Goal: Transaction & Acquisition: Purchase product/service

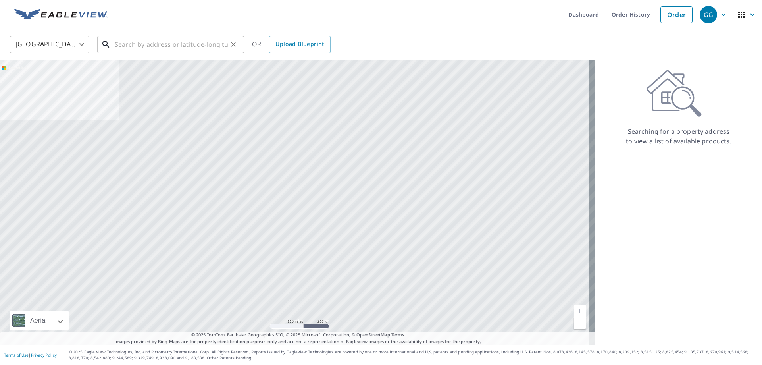
click at [163, 45] on input "text" at bounding box center [171, 44] width 113 height 22
click at [146, 40] on input "text" at bounding box center [171, 44] width 113 height 22
paste input "10500 [PERSON_NAME]"
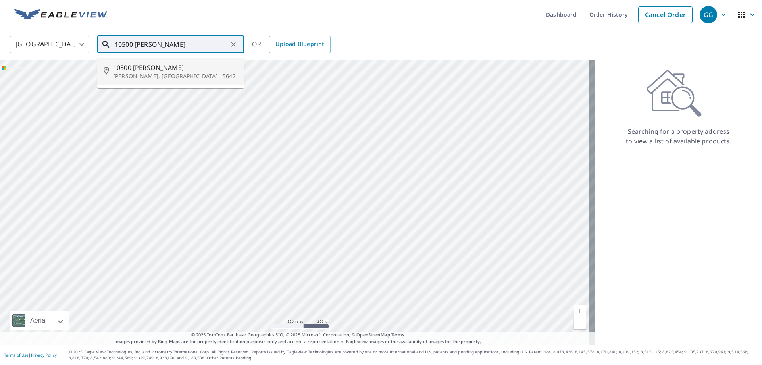
click at [144, 70] on span "10500 [PERSON_NAME]" at bounding box center [175, 68] width 125 height 10
type input "[STREET_ADDRESS][PERSON_NAME][PERSON_NAME]"
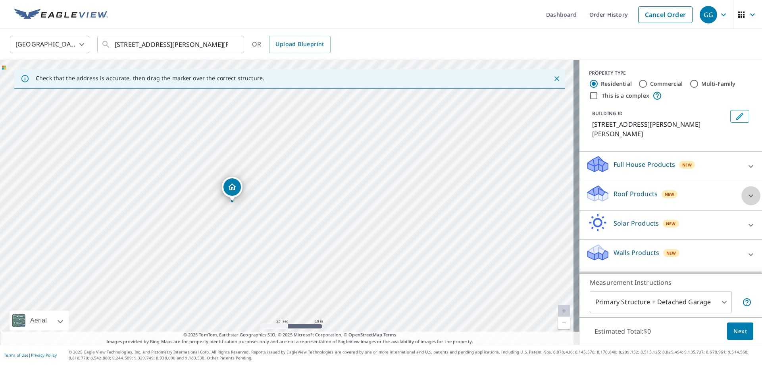
click at [746, 191] on icon at bounding box center [751, 196] width 10 height 10
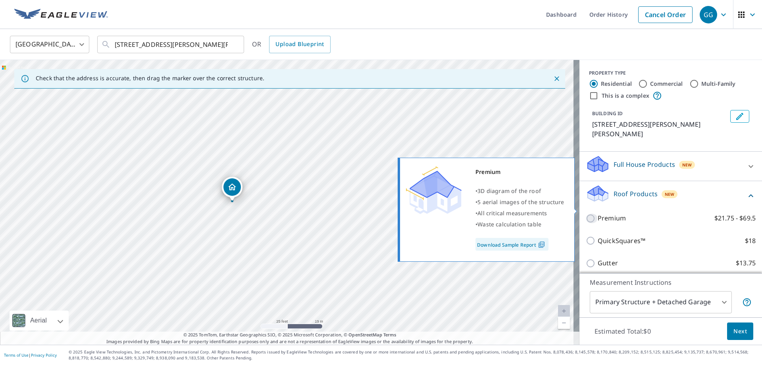
click at [586, 213] on input "Premium $21.75 - $69.5" at bounding box center [592, 218] width 12 height 10
checkbox input "true"
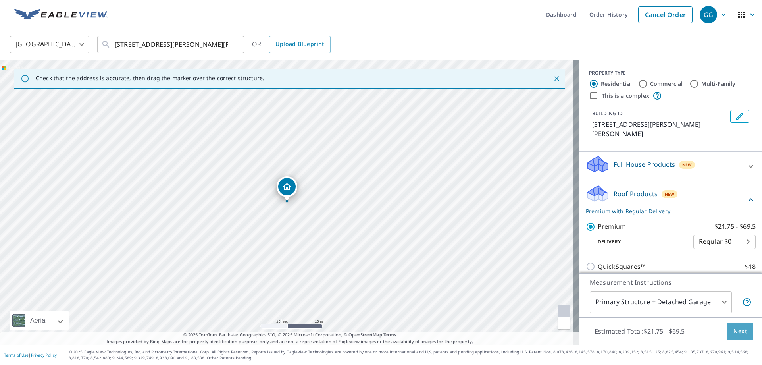
click at [734, 328] on span "Next" at bounding box center [739, 331] width 13 height 10
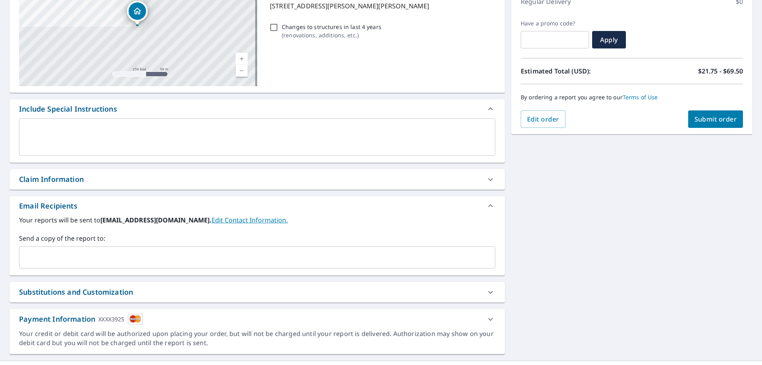
scroll to position [135, 0]
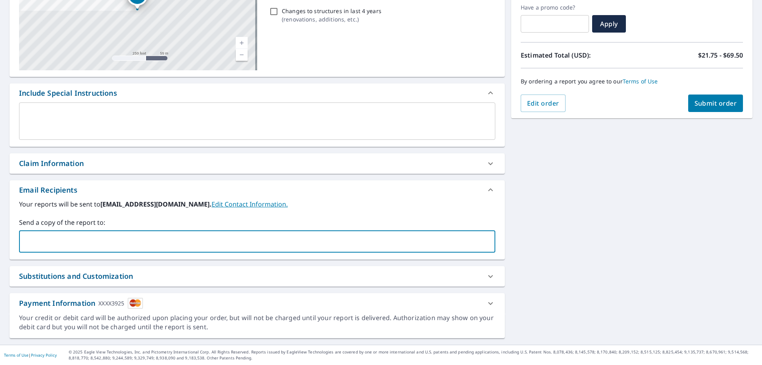
click at [98, 238] on input "text" at bounding box center [251, 241] width 457 height 15
click at [64, 240] on input "text" at bounding box center [251, 241] width 457 height 15
type input "[PERSON_NAME].Cheripkajr@"
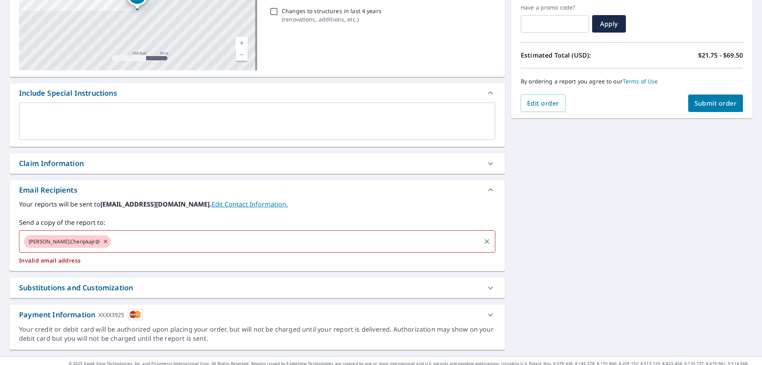
click at [102, 242] on icon at bounding box center [105, 241] width 6 height 9
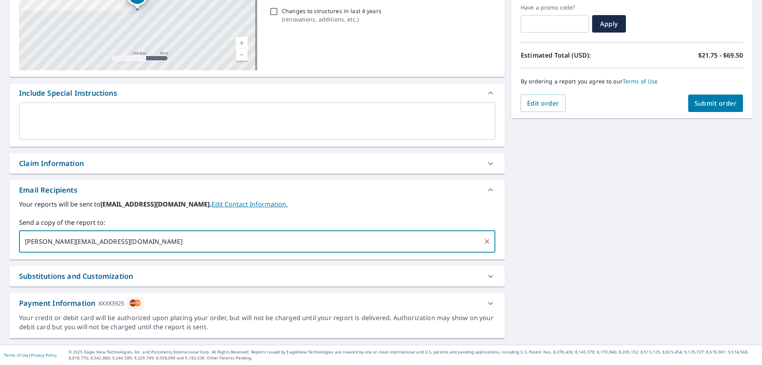
type input "[PERSON_NAME][EMAIL_ADDRESS][DOMAIN_NAME]"
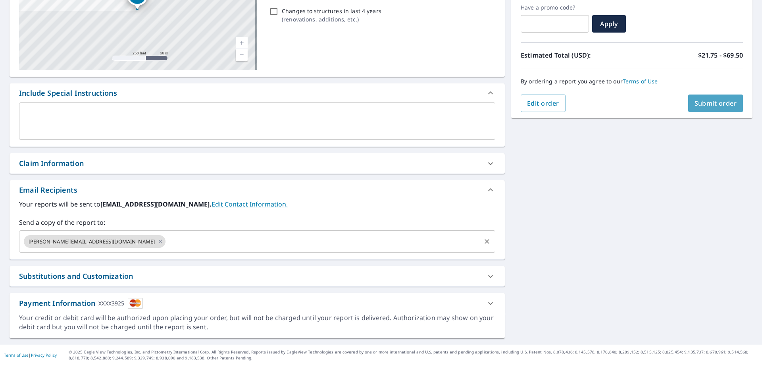
click at [714, 105] on span "Submit order" at bounding box center [715, 103] width 42 height 9
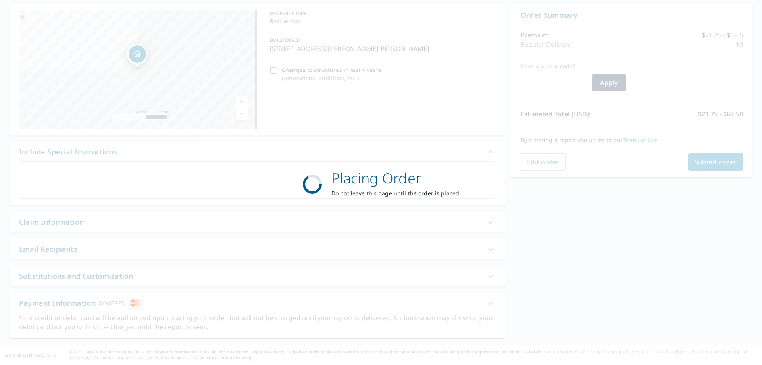
scroll to position [76, 0]
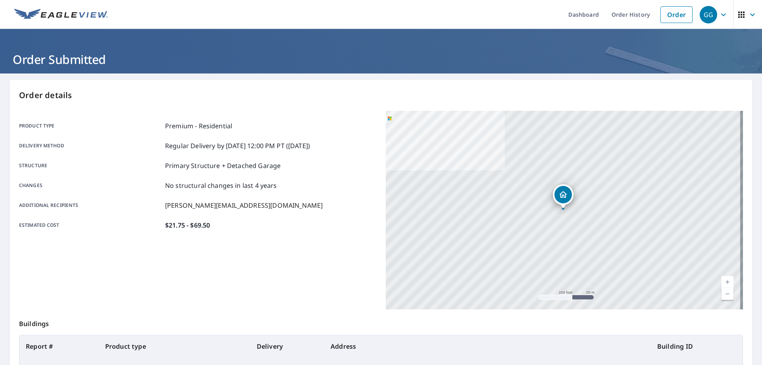
click at [747, 16] on icon "button" at bounding box center [752, 15] width 10 height 10
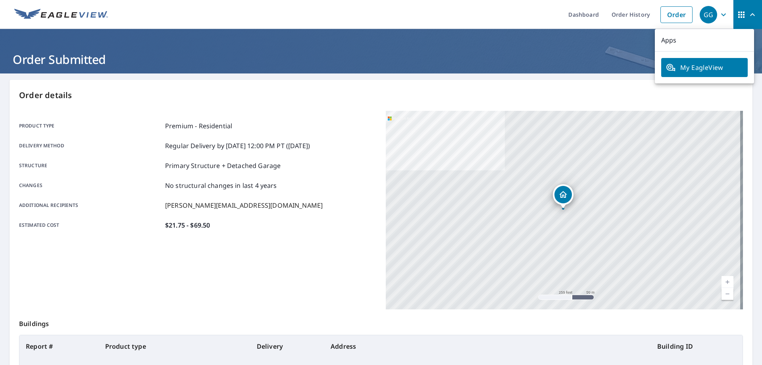
click at [490, 86] on div "Order details Product type Premium - Residential Delivery method Regular Delive…" at bounding box center [381, 260] width 743 height 361
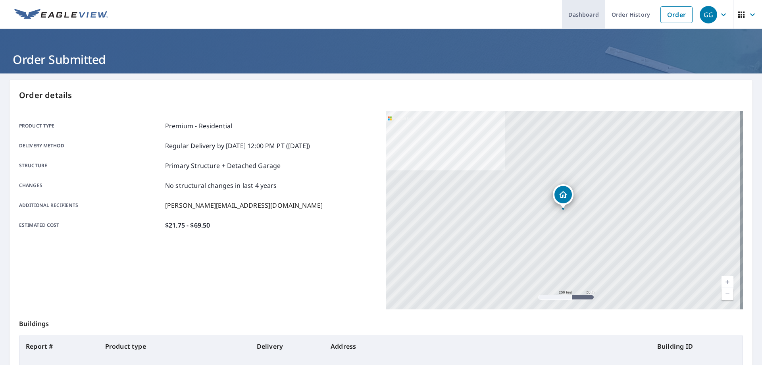
click at [578, 17] on link "Dashboard" at bounding box center [583, 14] width 43 height 29
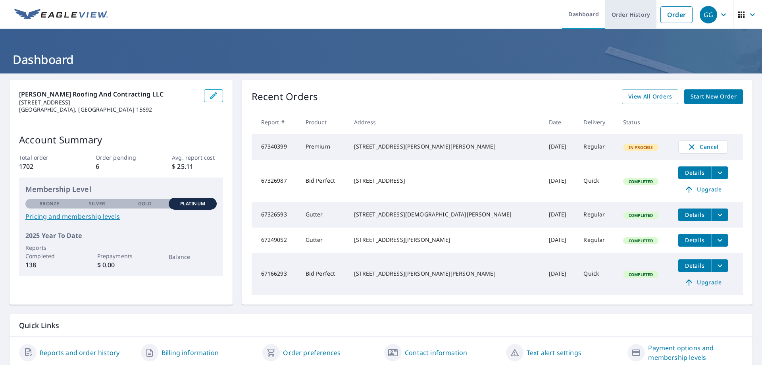
click at [628, 21] on link "Order History" at bounding box center [630, 14] width 51 height 29
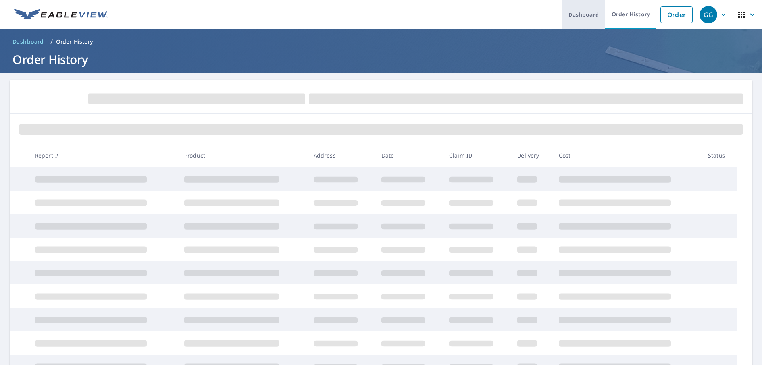
click at [571, 13] on link "Dashboard" at bounding box center [583, 14] width 43 height 29
click at [29, 40] on span "Dashboard" at bounding box center [28, 42] width 31 height 8
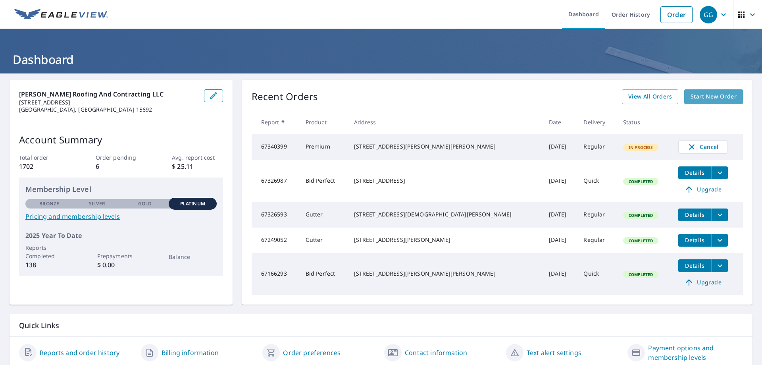
click at [709, 95] on span "Start New Order" at bounding box center [713, 97] width 46 height 10
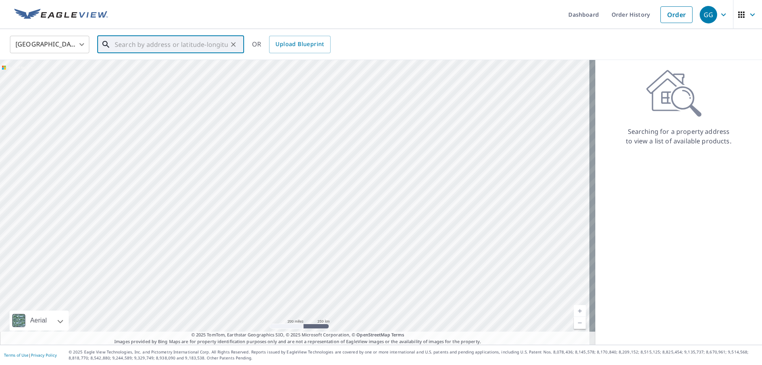
click at [147, 42] on input "text" at bounding box center [171, 44] width 113 height 22
paste input "10500 [PERSON_NAME]"
type input "1"
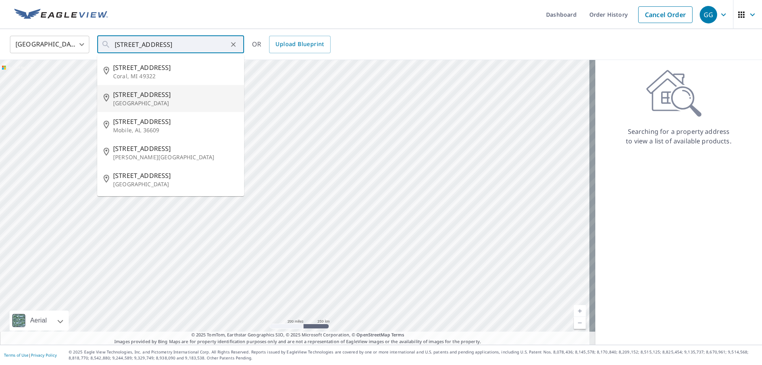
type input "[STREET_ADDRESS]"
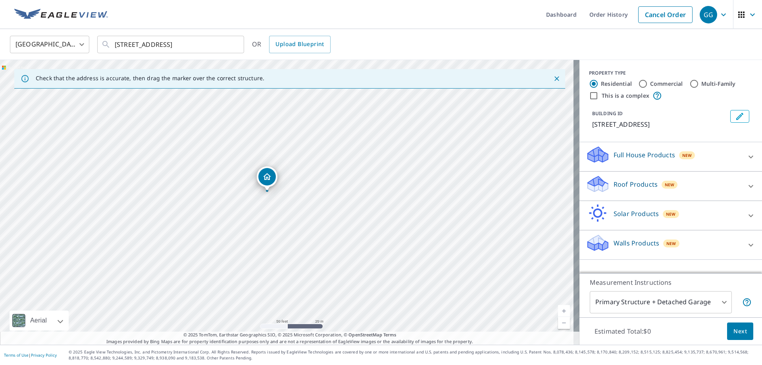
click at [747, 186] on icon at bounding box center [751, 186] width 10 height 10
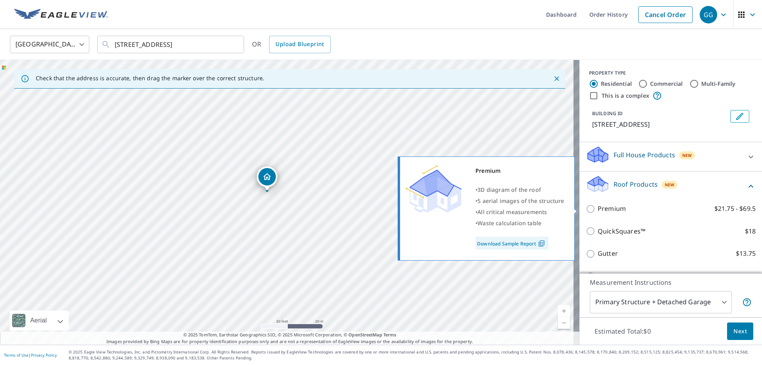
click at [586, 208] on input "Premium $21.75 - $69.5" at bounding box center [592, 209] width 12 height 10
checkbox input "true"
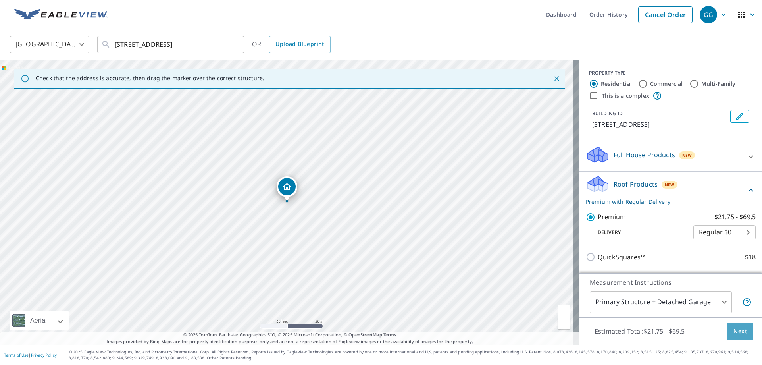
click at [736, 328] on span "Next" at bounding box center [739, 331] width 13 height 10
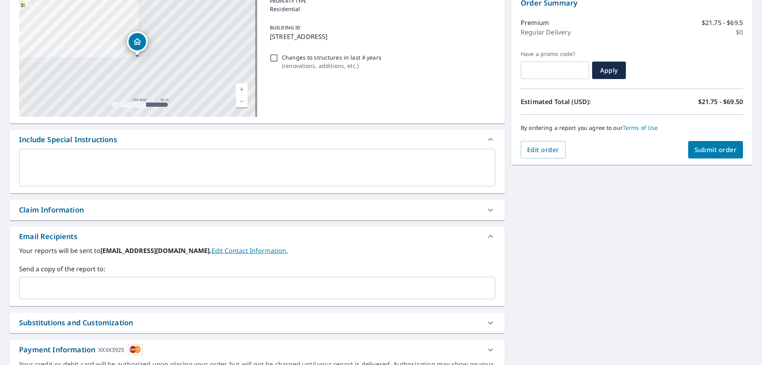
scroll to position [135, 0]
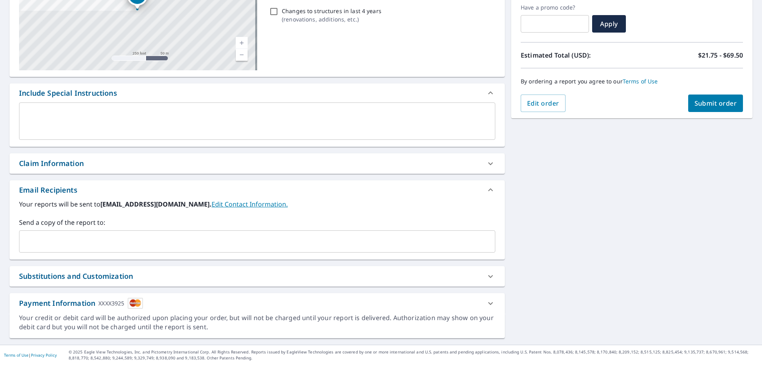
click at [81, 235] on input "text" at bounding box center [251, 241] width 457 height 15
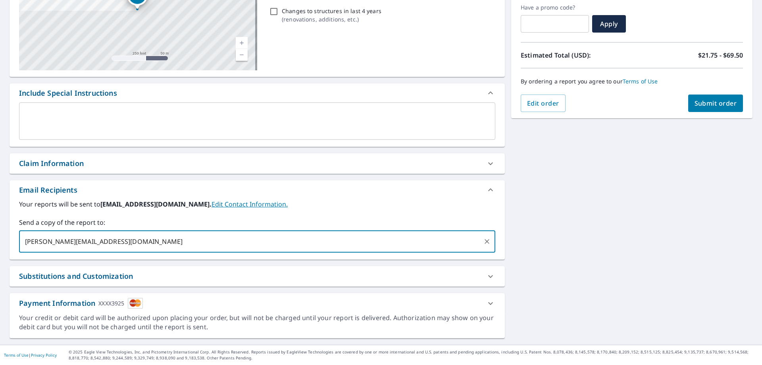
type input "[PERSON_NAME][EMAIL_ADDRESS][DOMAIN_NAME]"
click at [708, 104] on span "Submit order" at bounding box center [715, 103] width 42 height 9
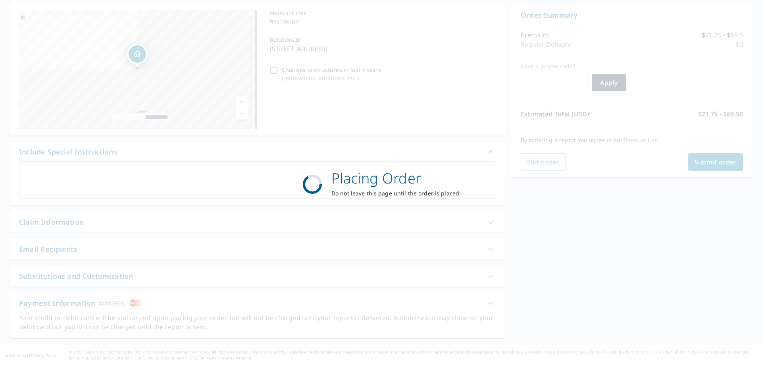
scroll to position [76, 0]
